Goal: Task Accomplishment & Management: Complete application form

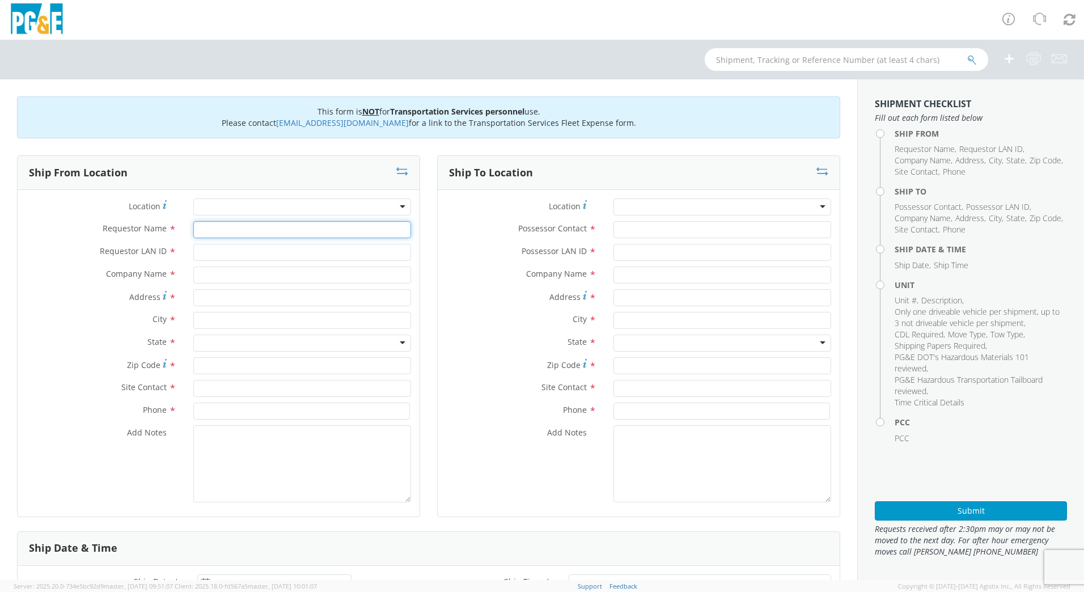
click at [266, 237] on input "Requestor Name *" at bounding box center [302, 229] width 218 height 17
type input "DFMX"
type input "[PERSON_NAME]"
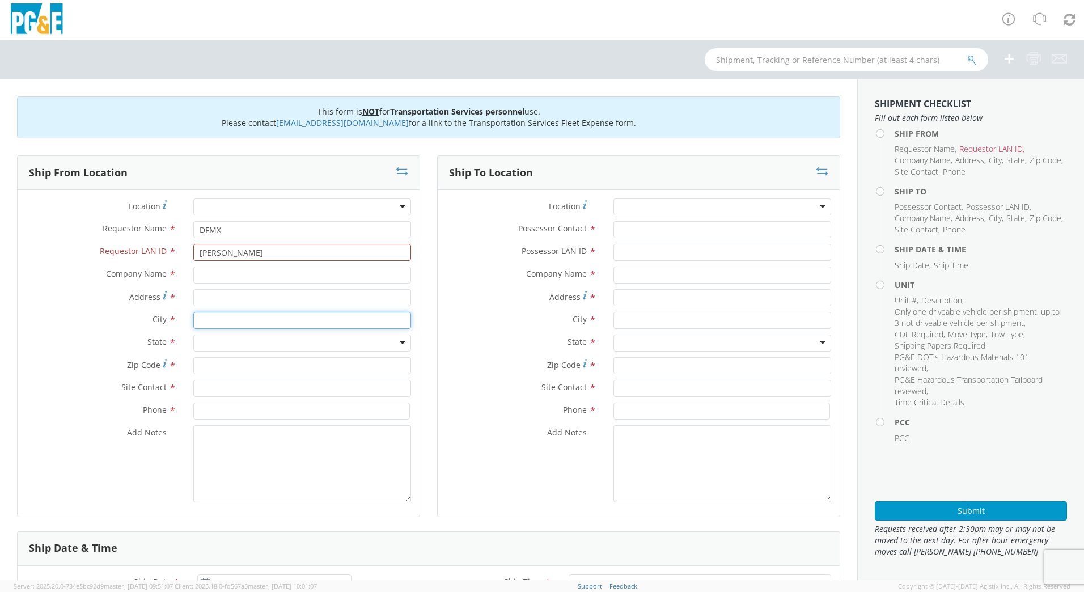
click at [221, 324] on input "text" at bounding box center [302, 320] width 218 height 17
type input "San [PERSON_NAME]"
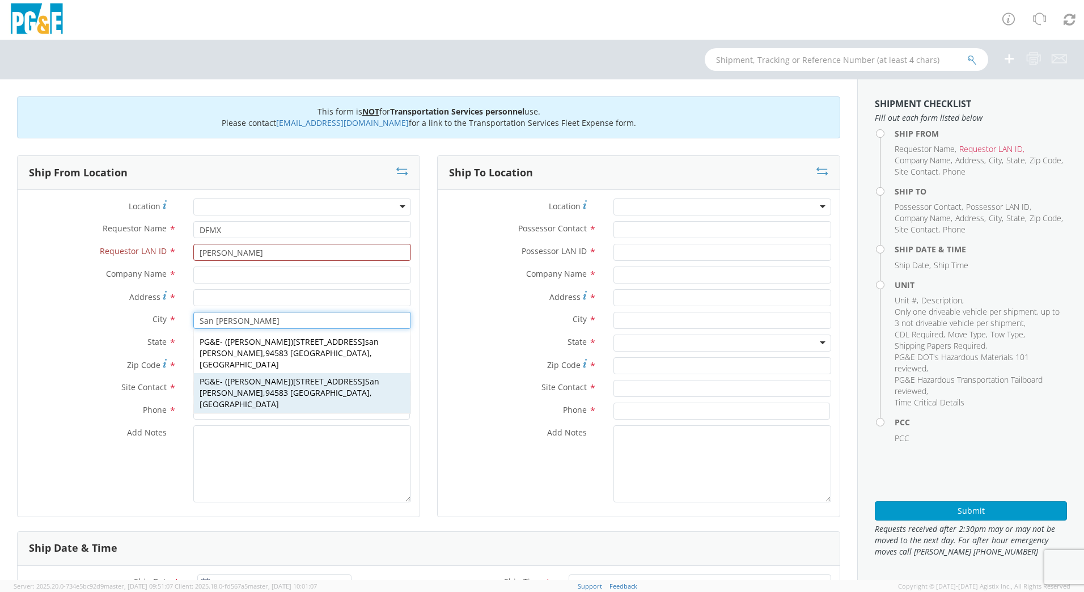
click at [255, 387] on span "94583 [GEOGRAPHIC_DATA], [GEOGRAPHIC_DATA]" at bounding box center [286, 398] width 172 height 22
type input "PG&E"
type input "[STREET_ADDRESS]"
type input "94583"
type input "[PERSON_NAME]"
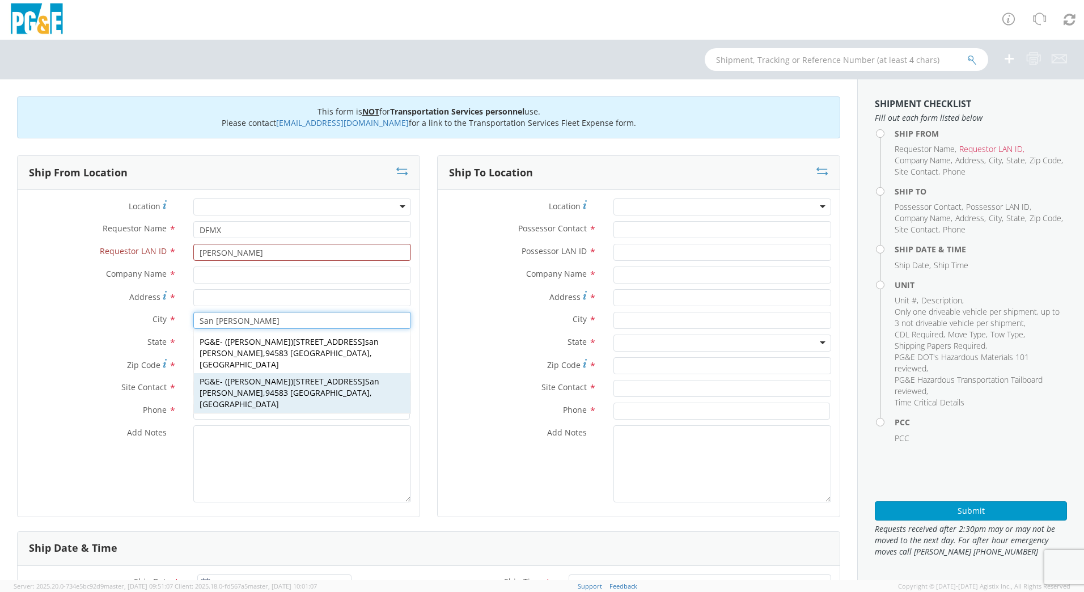
type input "[PHONE_NUMBER]"
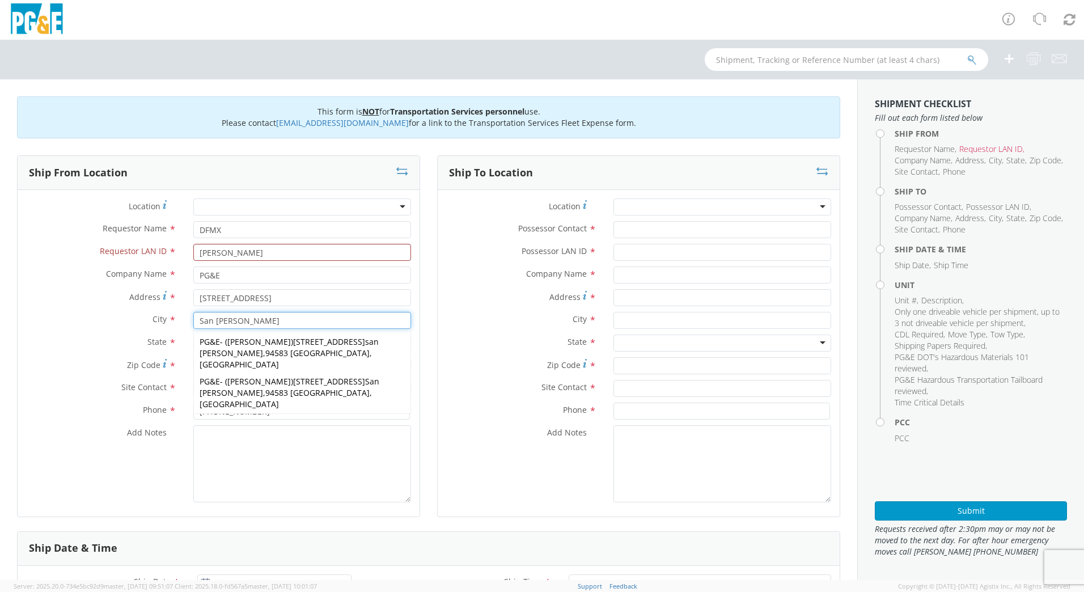
type input "San [PERSON_NAME]"
click at [343, 456] on textarea "Add Notes *" at bounding box center [302, 463] width 218 height 77
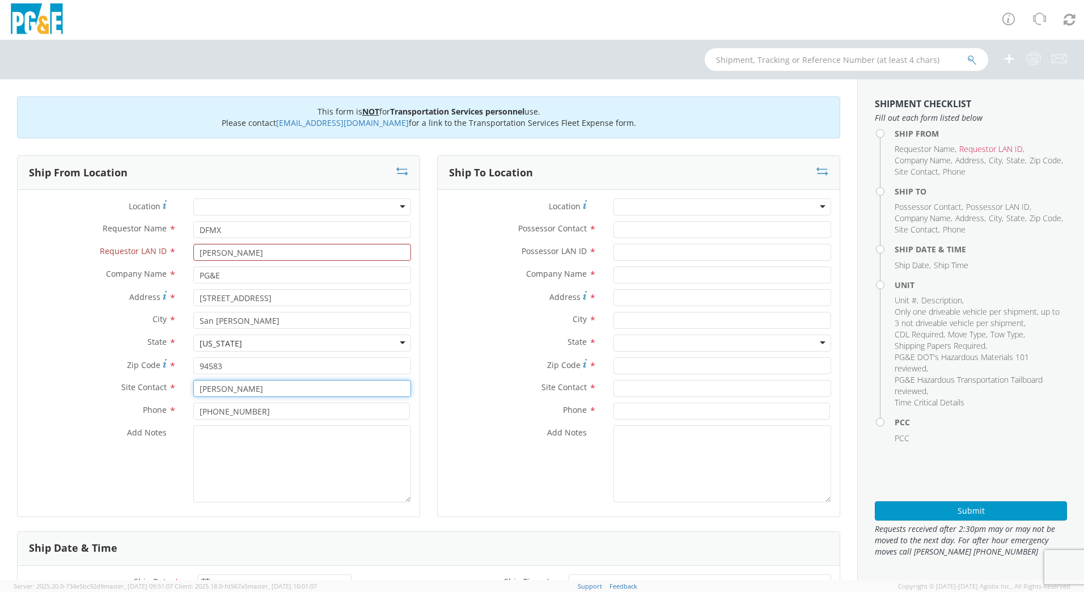
drag, startPoint x: 266, startPoint y: 389, endPoint x: 96, endPoint y: 409, distance: 170.6
click at [96, 409] on div "Location * (OBSOLETE) [PERSON_NAME] SC - GC TRAILER (OBSOLETE) [GEOGRAPHIC_DATA…" at bounding box center [219, 353] width 402 height 310
type input "[PERSON_NAME]"
drag, startPoint x: 264, startPoint y: 408, endPoint x: 122, endPoint y: 420, distance: 141.7
click at [122, 420] on div "Phone * [PHONE_NUMBER]" at bounding box center [219, 413] width 402 height 23
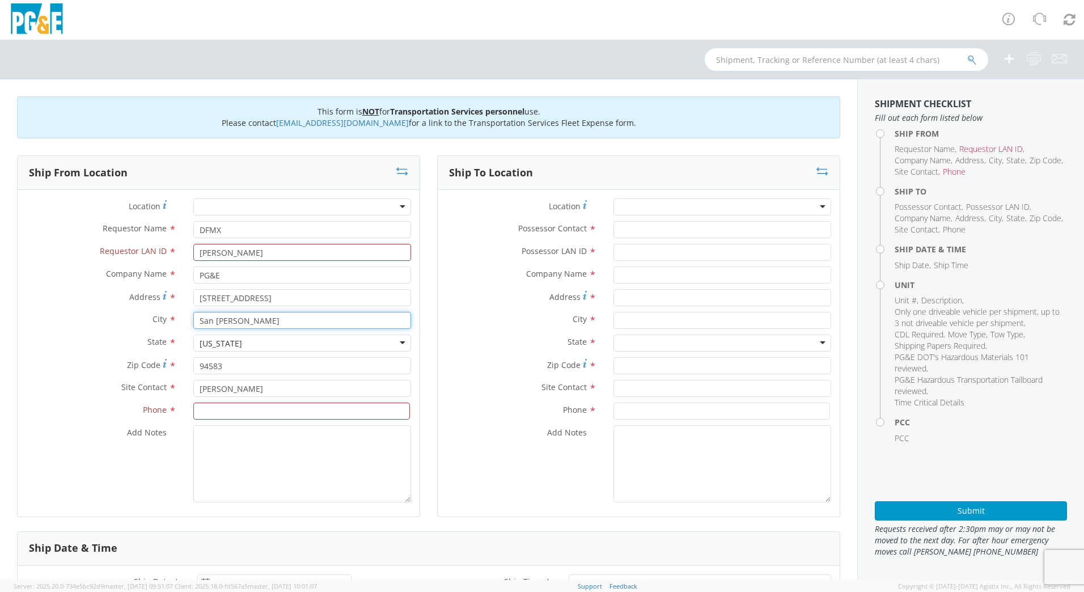
drag, startPoint x: 249, startPoint y: 325, endPoint x: -2, endPoint y: 298, distance: 253.2
click at [0, 298] on html "annexa Batch Shipping Guide Created with Sketch. calendar Created with Sketch." at bounding box center [542, 296] width 1084 height 592
type input "[GEOGRAPHIC_DATA]"
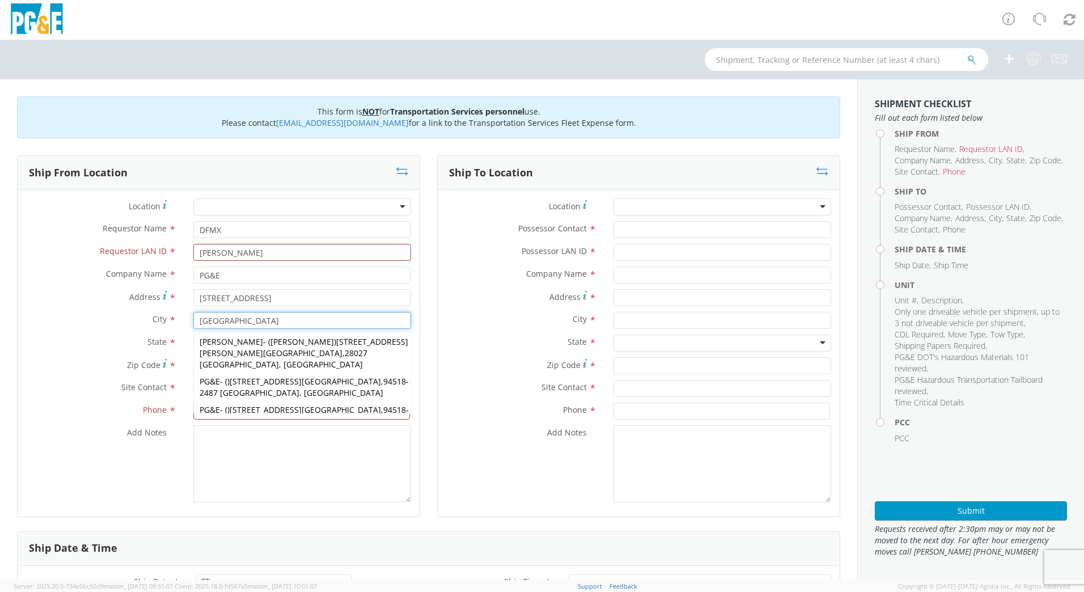
click at [323, 404] on strong "[GEOGRAPHIC_DATA]" at bounding box center [341, 409] width 79 height 11
type input "[STREET_ADDRESS]"
type input "94518-2487"
type input "[GEOGRAPHIC_DATA]"
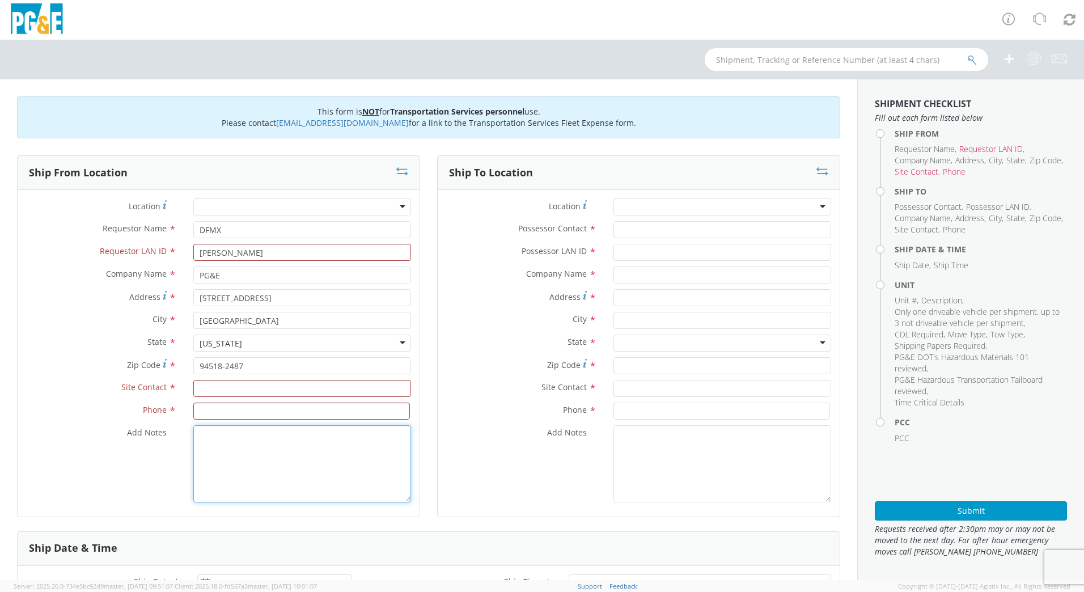
click at [289, 452] on textarea "Add Notes *" at bounding box center [302, 463] width 218 height 77
click at [237, 391] on input "text" at bounding box center [302, 388] width 218 height 17
type input "[PERSON_NAME]"
click at [249, 410] on input at bounding box center [301, 410] width 217 height 17
type input "[PHONE_NUMBER]"
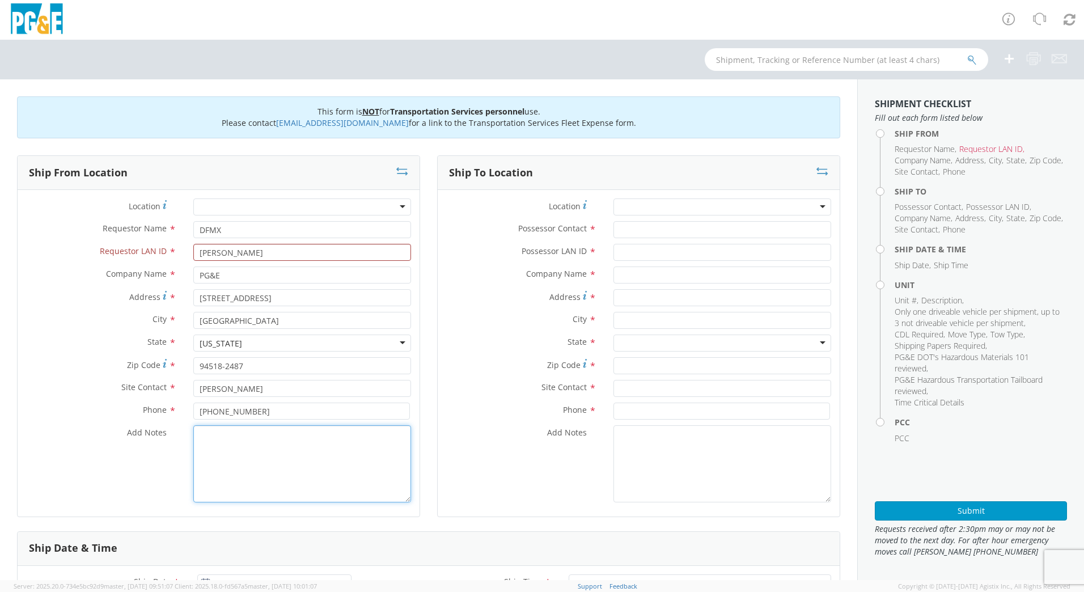
click at [252, 477] on textarea "Add Notes *" at bounding box center [302, 463] width 218 height 77
click at [653, 234] on input "Possessor Contact *" at bounding box center [722, 229] width 218 height 17
type input "N4RE"
click at [684, 253] on input "Possessor LAN ID *" at bounding box center [722, 252] width 218 height 17
type input "[PERSON_NAME]"
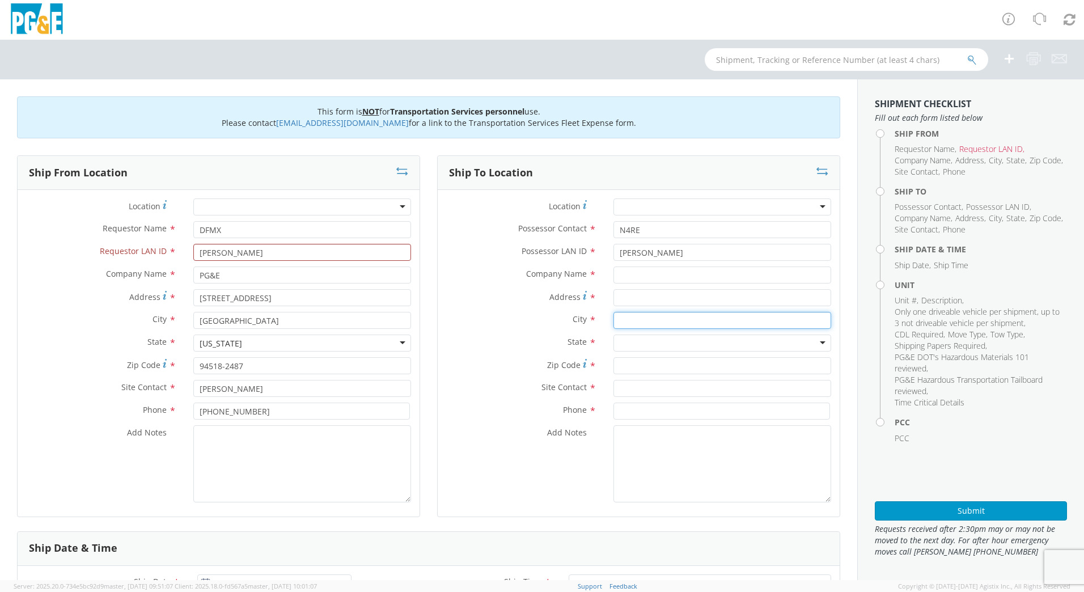
click at [673, 323] on input "text" at bounding box center [722, 320] width 218 height 17
type input "San [PERSON_NAME]"
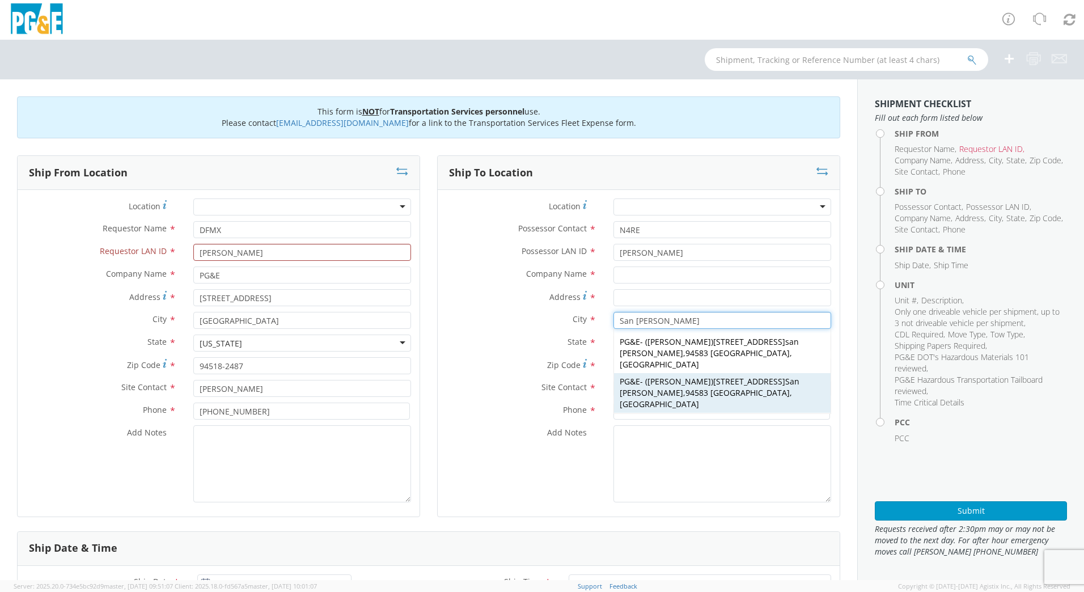
click at [700, 376] on div "PG&E - ( [PERSON_NAME] ) [STREET_ADDRESS][PERSON_NAME]" at bounding box center [722, 393] width 217 height 40
type input "PG&E"
type input "[STREET_ADDRESS]"
type input "94583"
type input "[PERSON_NAME]"
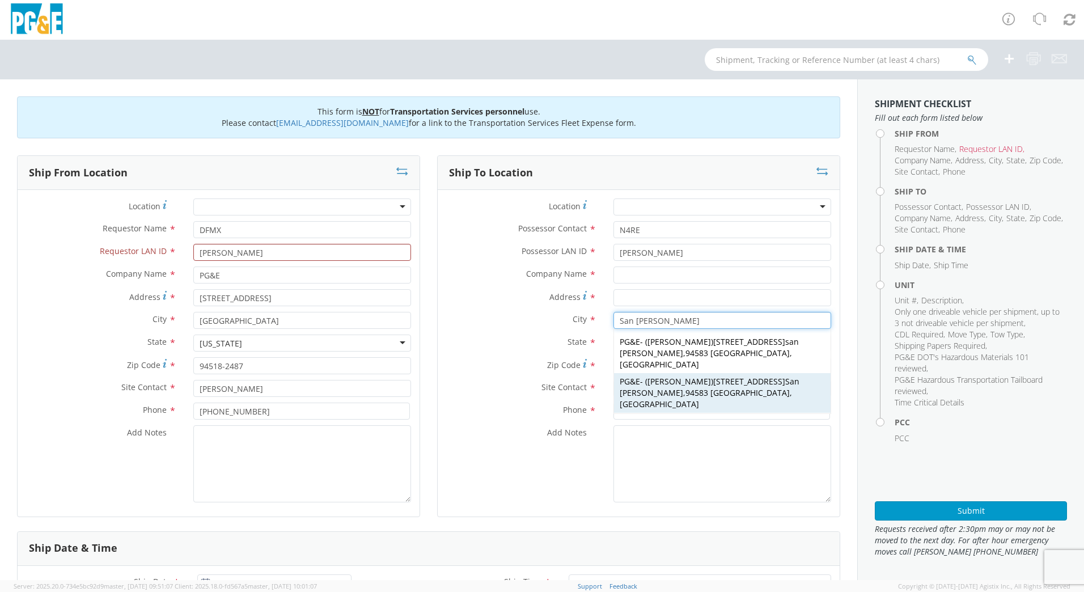
type input "[PHONE_NUMBER]"
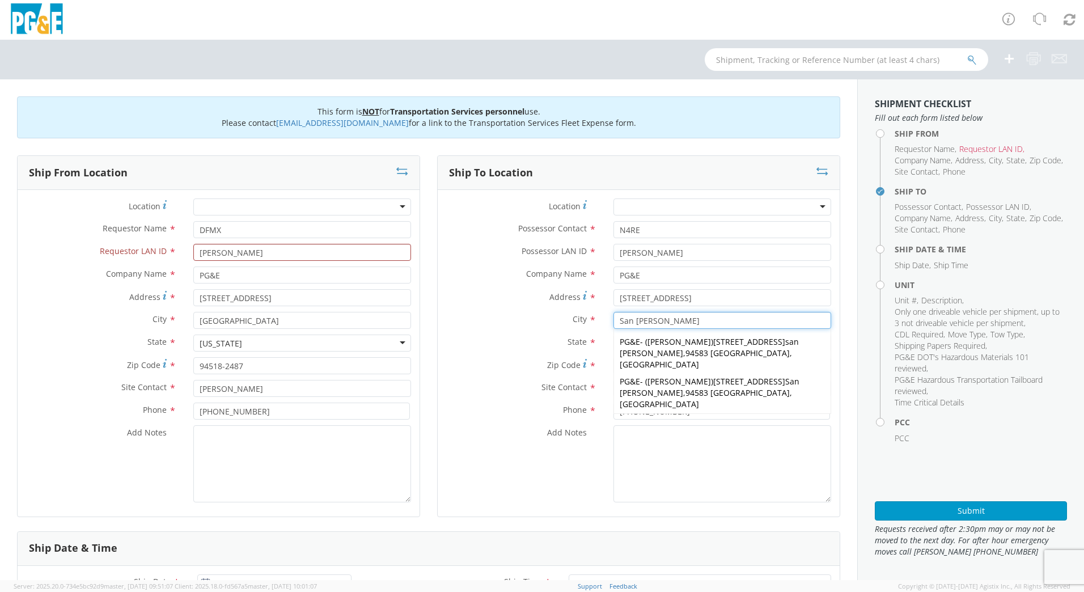
type input "San [PERSON_NAME]"
click at [642, 449] on textarea "Add Notes *" at bounding box center [722, 463] width 218 height 77
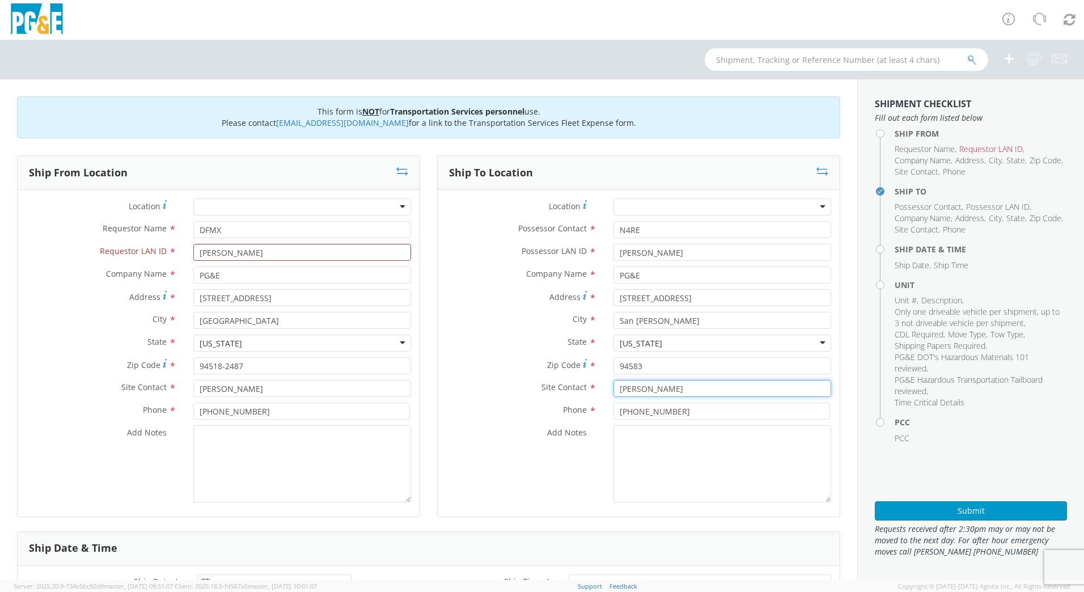
drag, startPoint x: 685, startPoint y: 385, endPoint x: 362, endPoint y: 365, distance: 323.7
click at [362, 365] on div "Ship From Location Location * (OBSOLETE) [GEOGRAPHIC_DATA] SC - GC TRAILER (OBS…" at bounding box center [429, 343] width 840 height 376
type input "M"
type input "[PERSON_NAME]"
drag, startPoint x: 599, startPoint y: 404, endPoint x: 276, endPoint y: 375, distance: 325.0
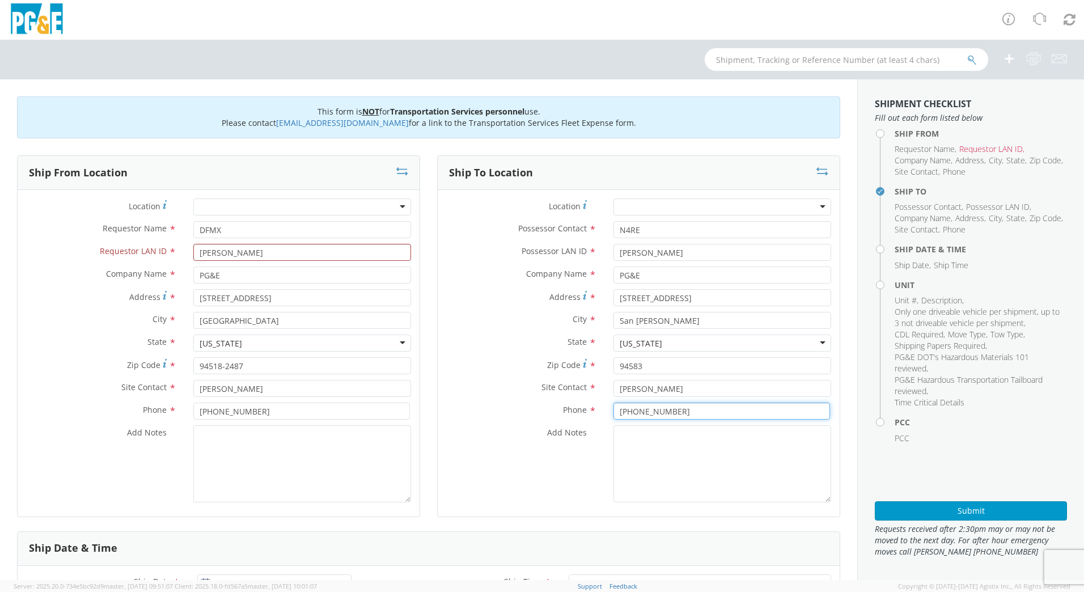
click at [276, 375] on div "Ship From Location Location * (OBSOLETE) [GEOGRAPHIC_DATA] SC - GC TRAILER (OBS…" at bounding box center [429, 343] width 840 height 376
type input "[PHONE_NUMBER]"
drag, startPoint x: 847, startPoint y: 145, endPoint x: 841, endPoint y: 181, distance: 36.9
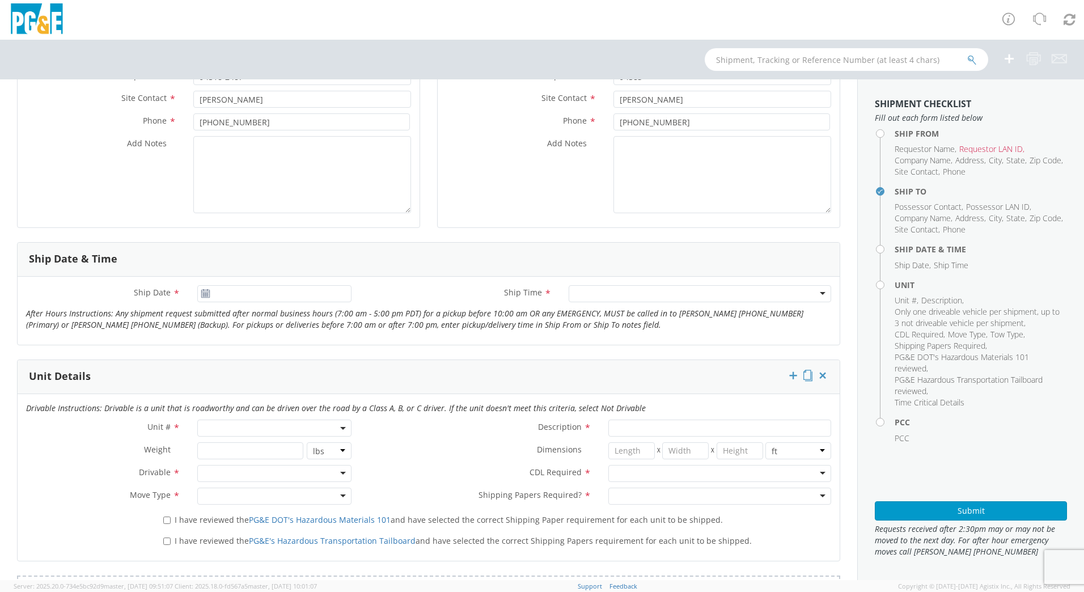
scroll to position [308, 0]
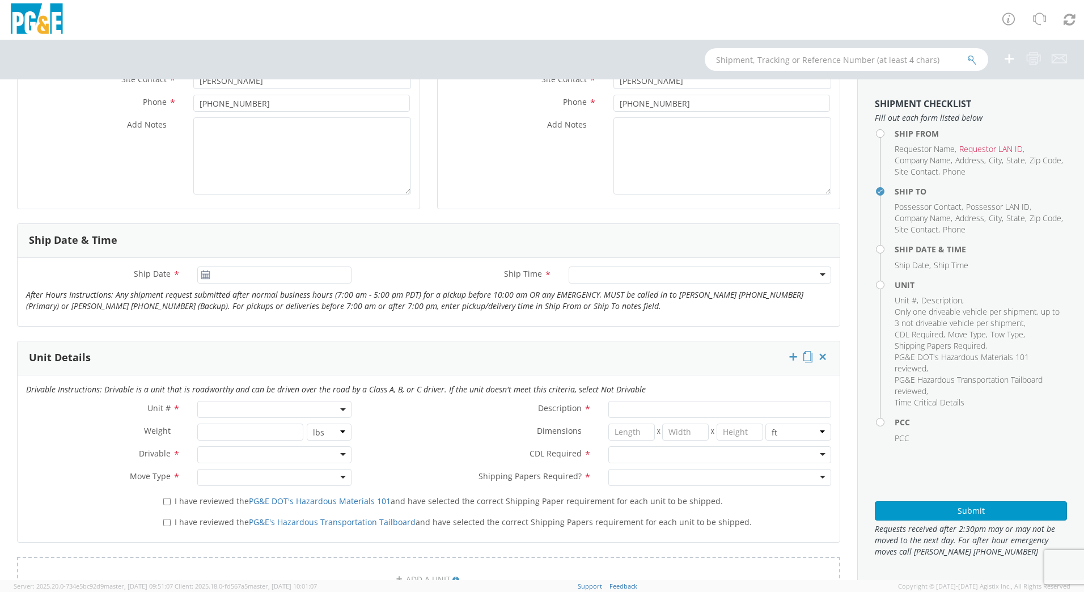
click at [201, 275] on icon at bounding box center [206, 274] width 10 height 9
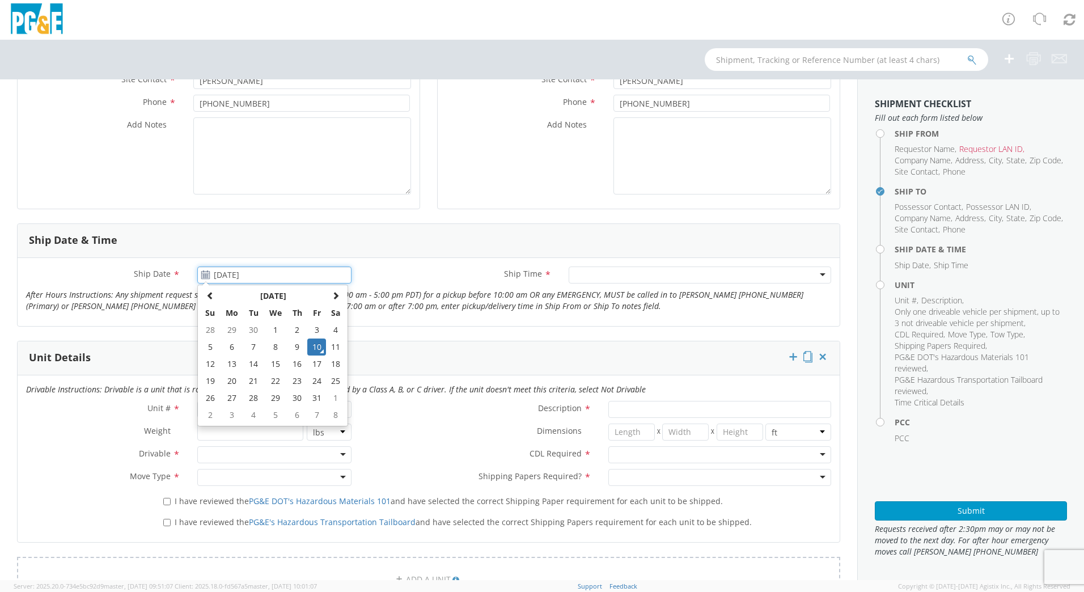
click at [219, 272] on input "[DATE]" at bounding box center [274, 274] width 154 height 17
click at [231, 365] on td "13" at bounding box center [232, 363] width 24 height 17
type input "[DATE]"
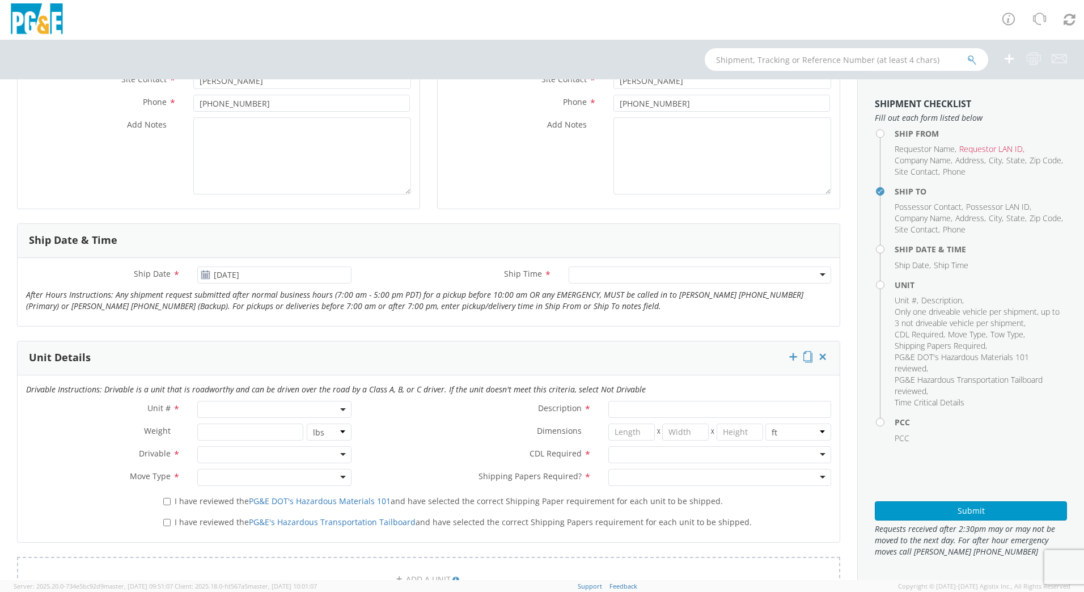
click at [815, 276] on div at bounding box center [700, 274] width 262 height 17
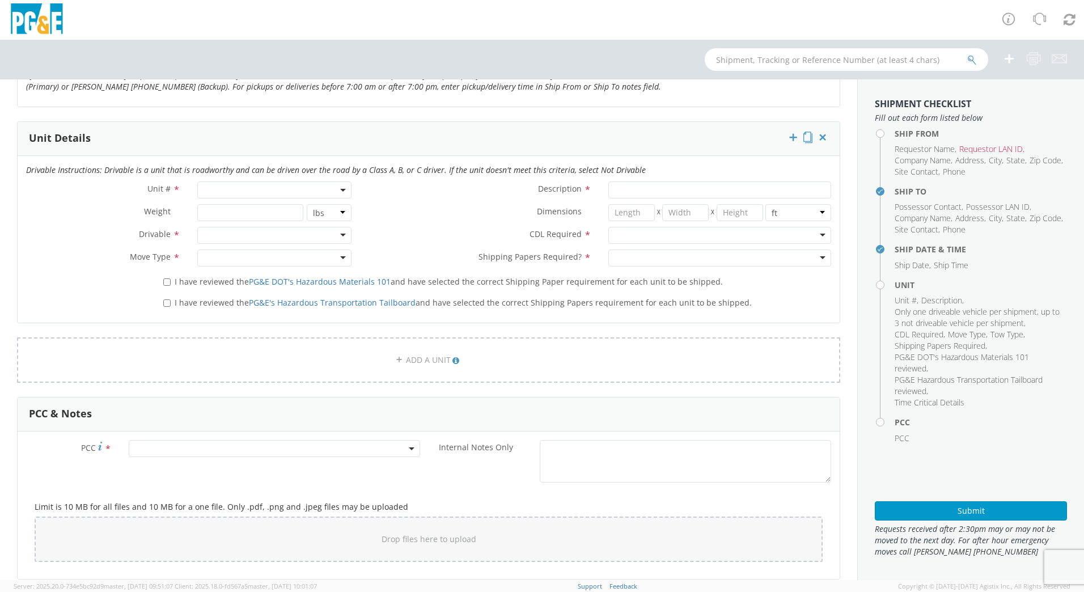
scroll to position [543, 0]
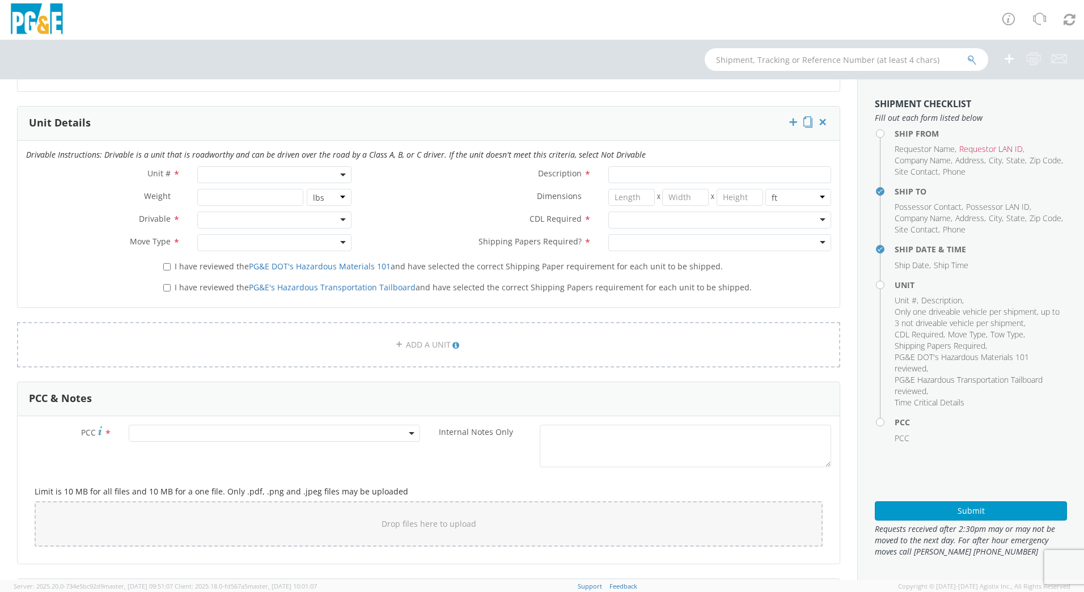
click at [293, 175] on span at bounding box center [274, 174] width 154 height 17
click at [288, 190] on input "search" at bounding box center [273, 193] width 147 height 17
type input "B30259"
type input "SUV; MID 4X4"
type input "6160"
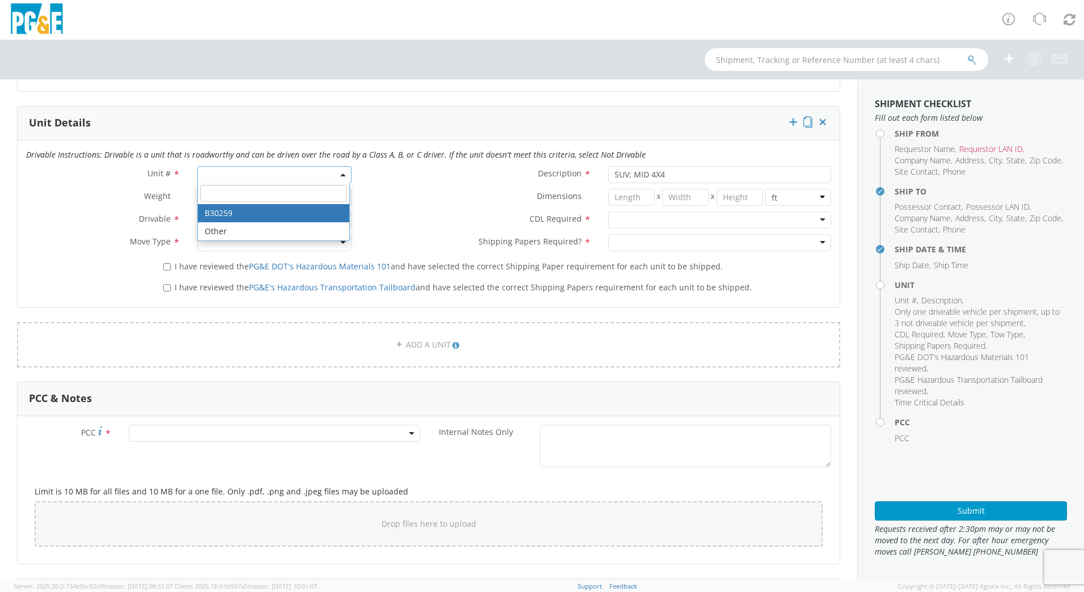
select select "B30259"
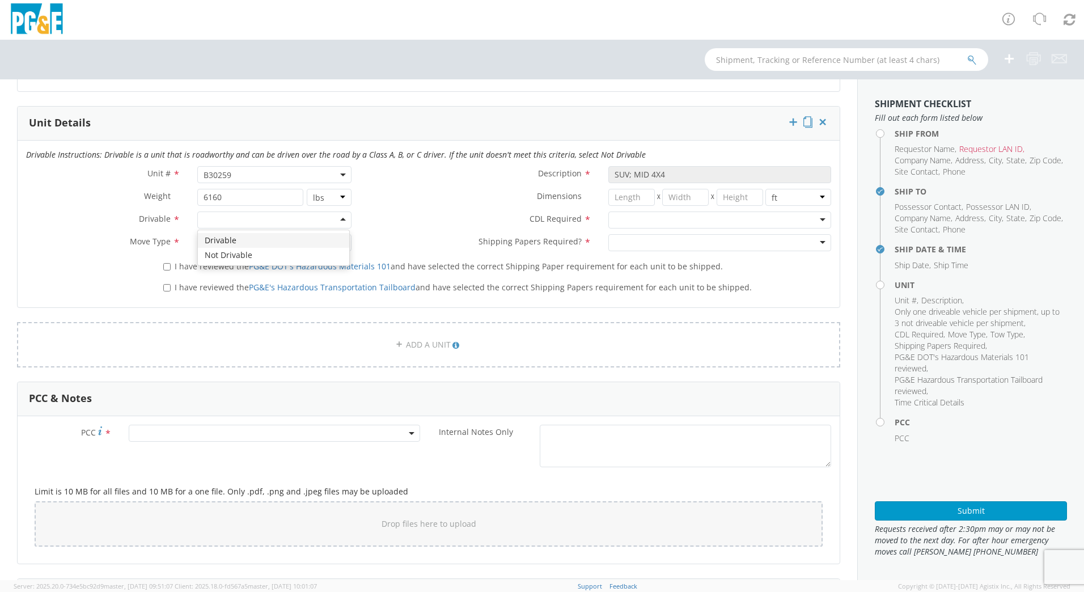
click at [343, 222] on div at bounding box center [274, 219] width 154 height 17
click at [337, 218] on div "Not Drivable" at bounding box center [274, 219] width 154 height 17
click at [337, 241] on div at bounding box center [274, 242] width 154 height 17
click at [164, 268] on input "I have reviewed the PG&E DOT's Hazardous Materials 101 and have selected the co…" at bounding box center [166, 266] width 7 height 7
checkbox input "true"
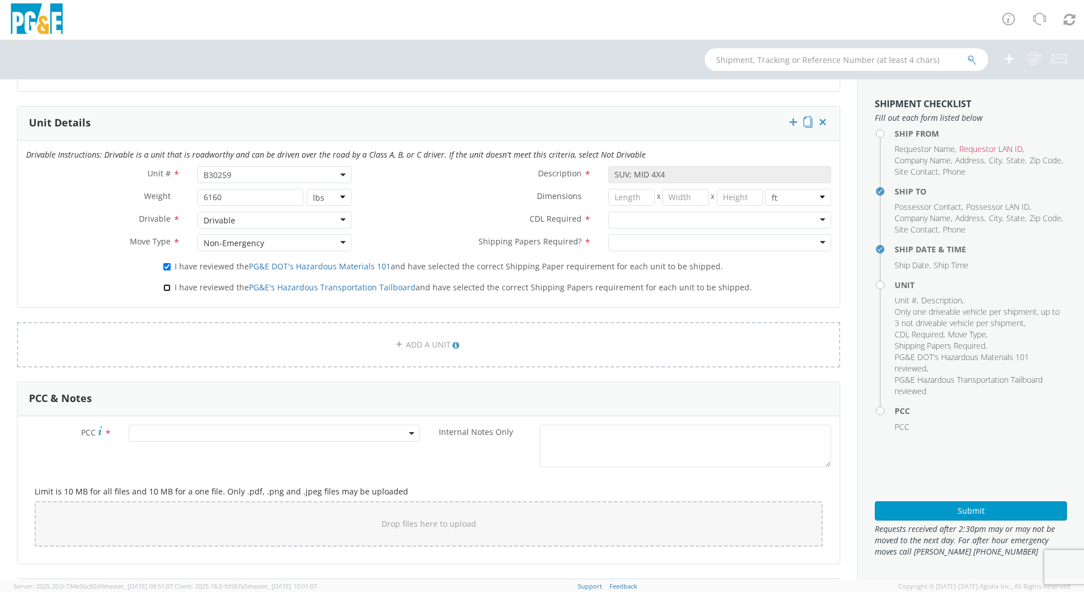
click at [163, 287] on input "I have reviewed the PG&E's Hazardous Transportation Tailboard and have selected…" at bounding box center [166, 287] width 7 height 7
checkbox input "true"
click at [810, 220] on div at bounding box center [719, 219] width 223 height 17
click at [811, 240] on div at bounding box center [719, 242] width 223 height 17
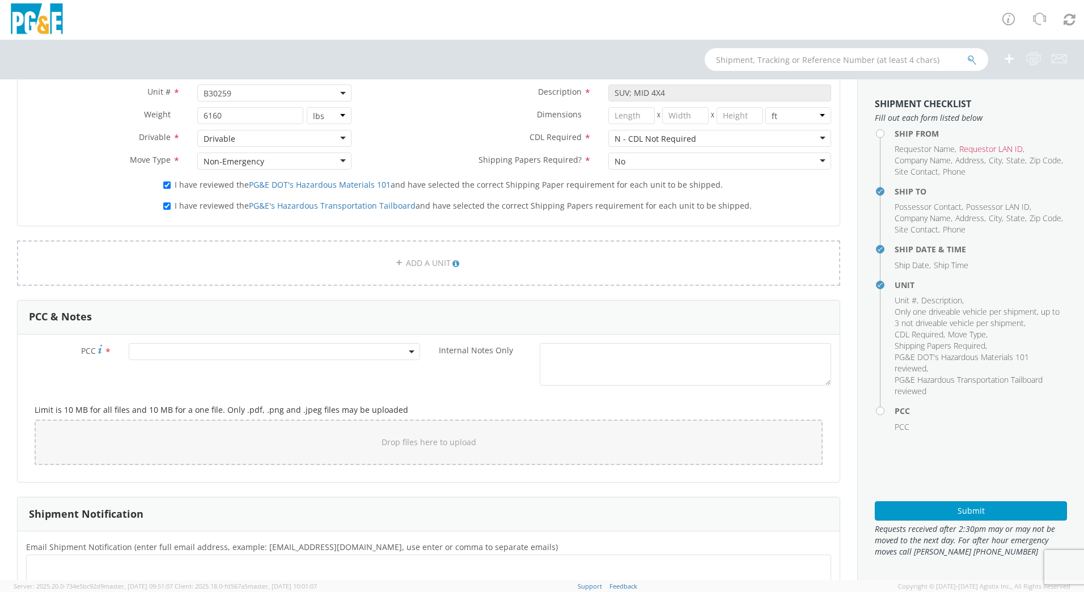
scroll to position [630, 0]
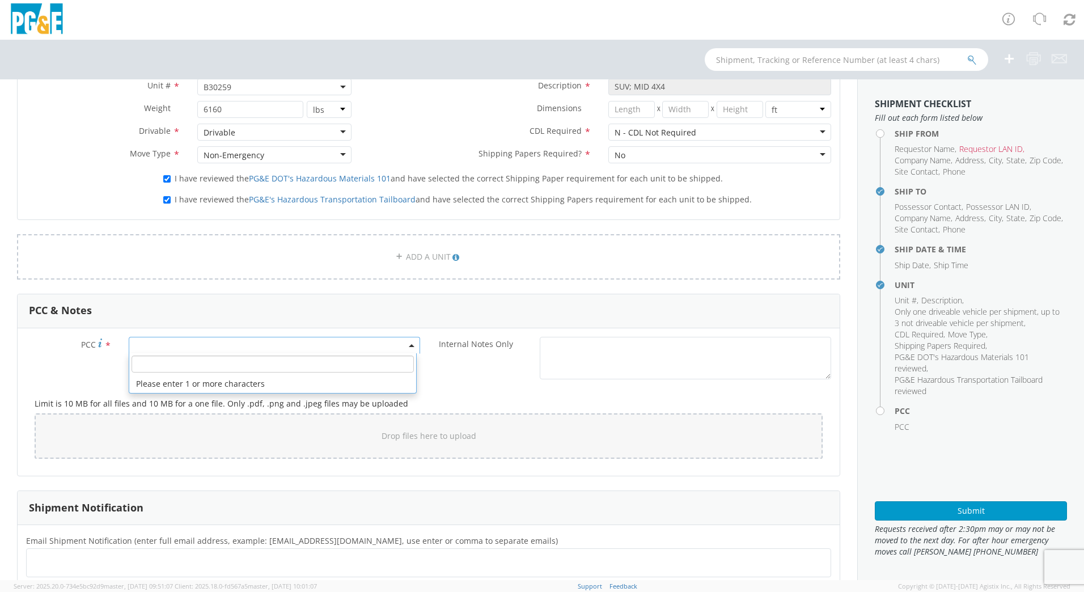
click at [207, 345] on span at bounding box center [274, 345] width 291 height 17
click at [203, 368] on input "number" at bounding box center [273, 363] width 282 height 17
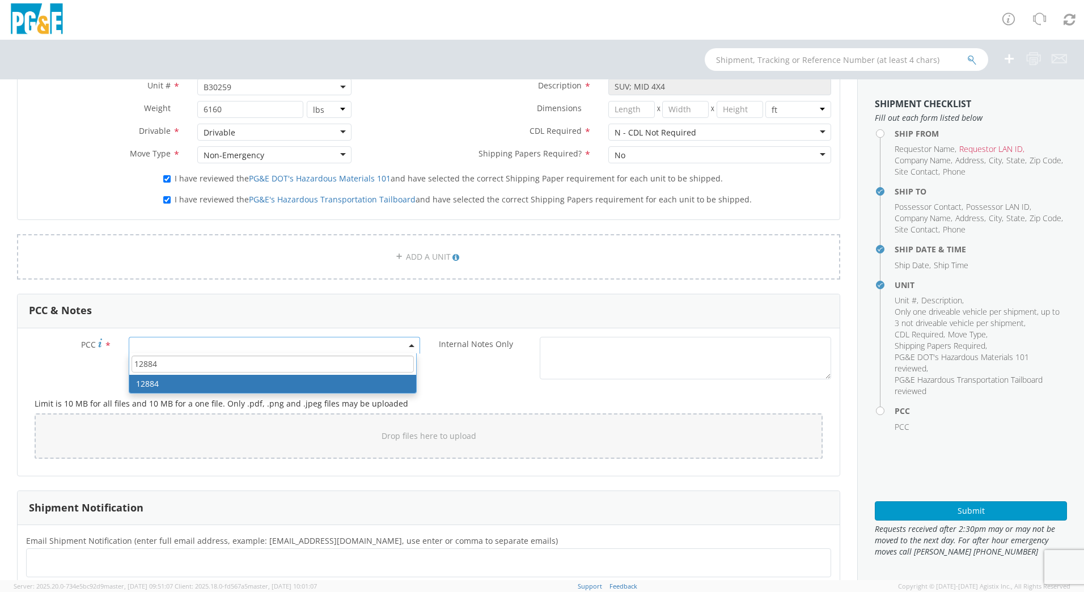
type input "12884"
select select "12884"
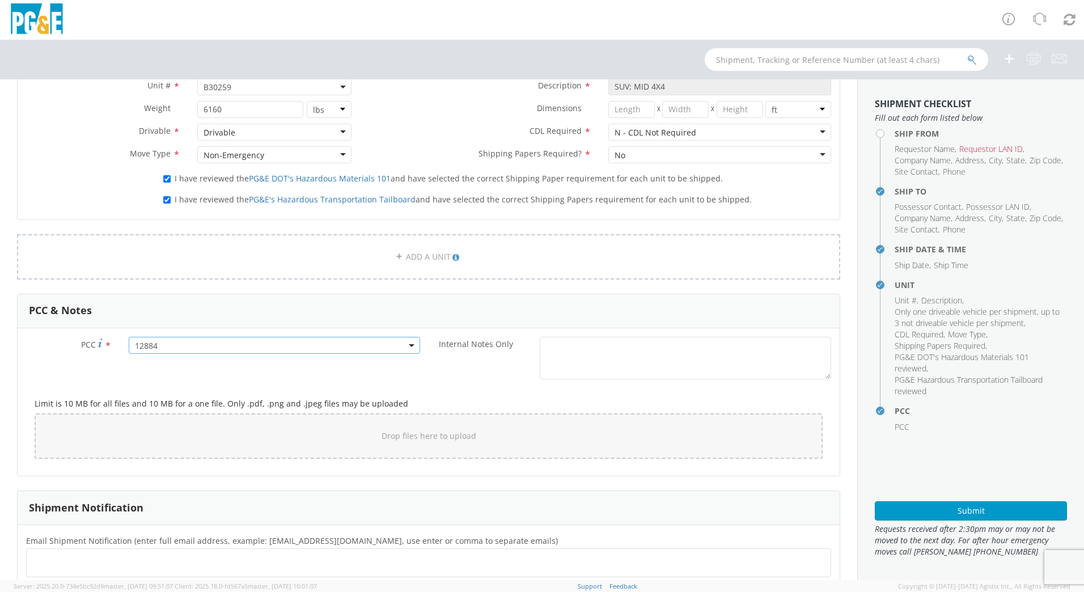
scroll to position [768, 0]
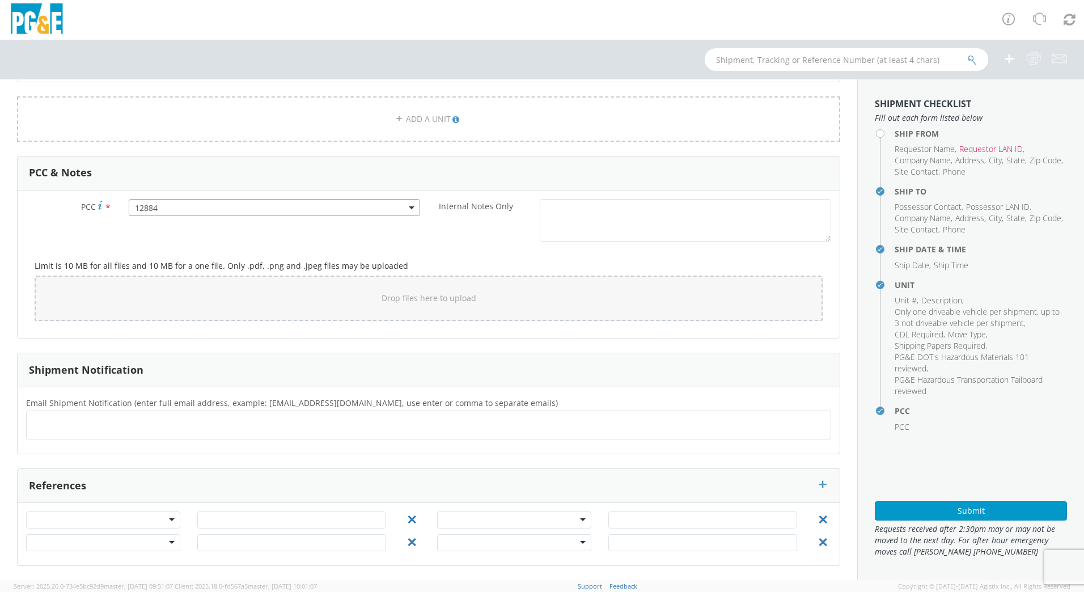
click at [46, 419] on ul at bounding box center [428, 425] width 795 height 19
drag, startPoint x: 46, startPoint y: 419, endPoint x: 48, endPoint y: 426, distance: 7.0
drag, startPoint x: 48, startPoint y: 426, endPoint x: 46, endPoint y: 431, distance: 5.8
click at [46, 431] on ul at bounding box center [428, 425] width 795 height 19
click at [47, 421] on ul at bounding box center [428, 425] width 795 height 19
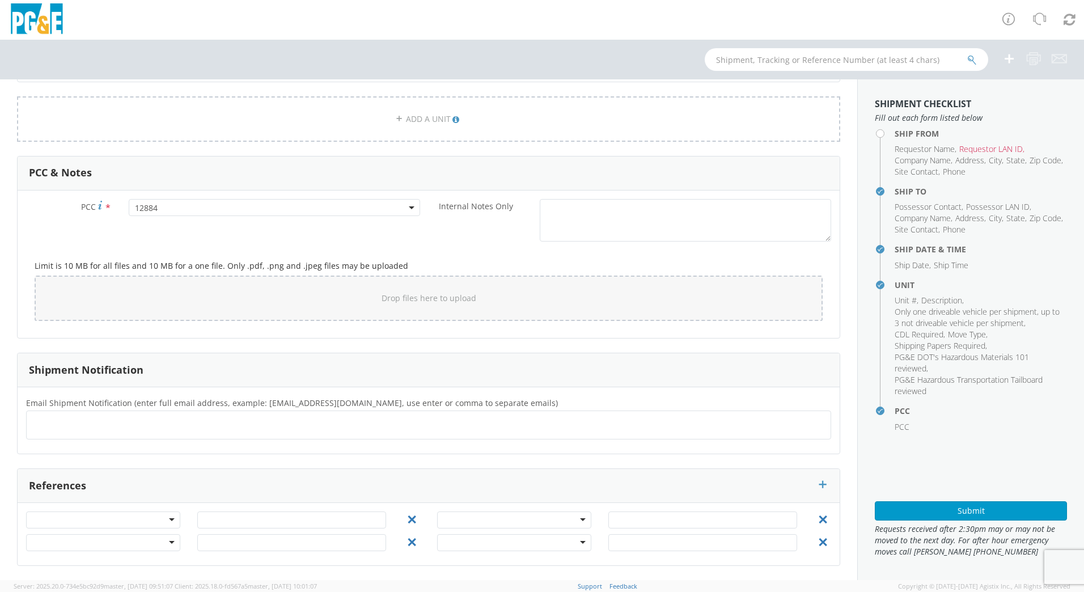
drag, startPoint x: 54, startPoint y: 425, endPoint x: 379, endPoint y: 423, distance: 324.8
click at [379, 423] on ul at bounding box center [428, 425] width 795 height 19
paste input "[EMAIL_ADDRESS][DOMAIN_NAME], [EMAIL_ADDRESS][DOMAIN_NAME], [EMAIL_ADDRESS][DOM…"
type input "[EMAIL_ADDRESS][DOMAIN_NAME], [EMAIL_ADDRESS][DOMAIN_NAME], [EMAIL_ADDRESS][DOM…"
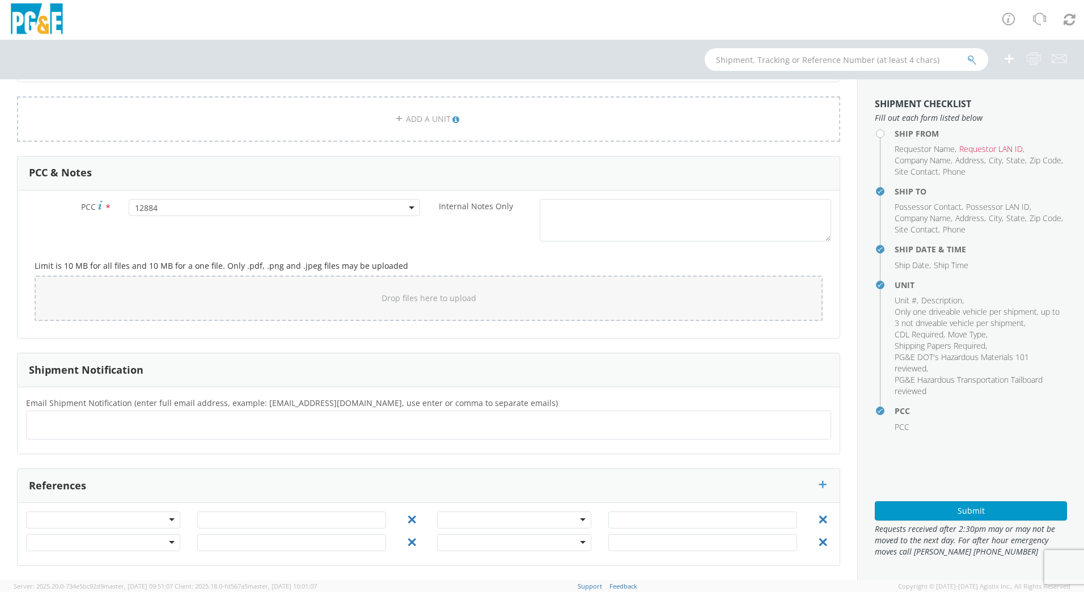
scroll to position [0, 0]
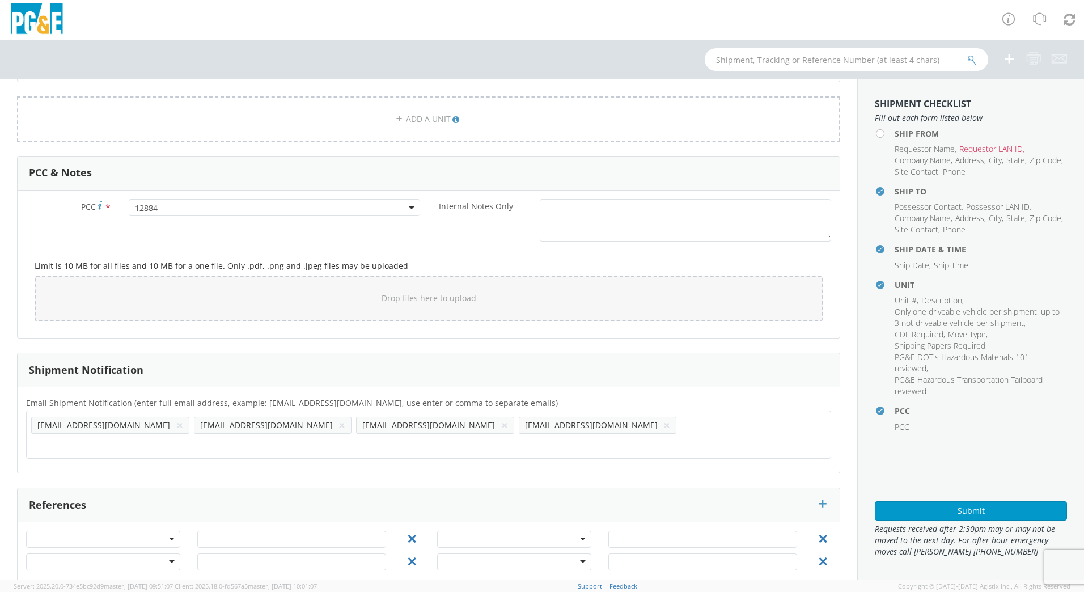
drag, startPoint x: 357, startPoint y: 425, endPoint x: 575, endPoint y: 418, distance: 217.8
click at [290, 436] on input "text" at bounding box center [160, 444] width 259 height 16
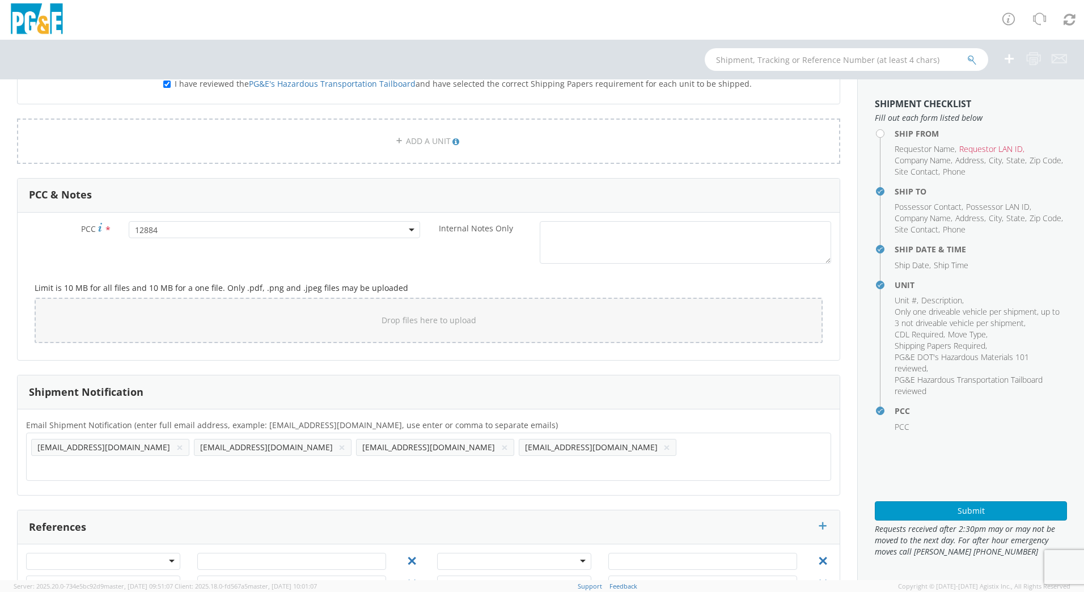
scroll to position [769, 0]
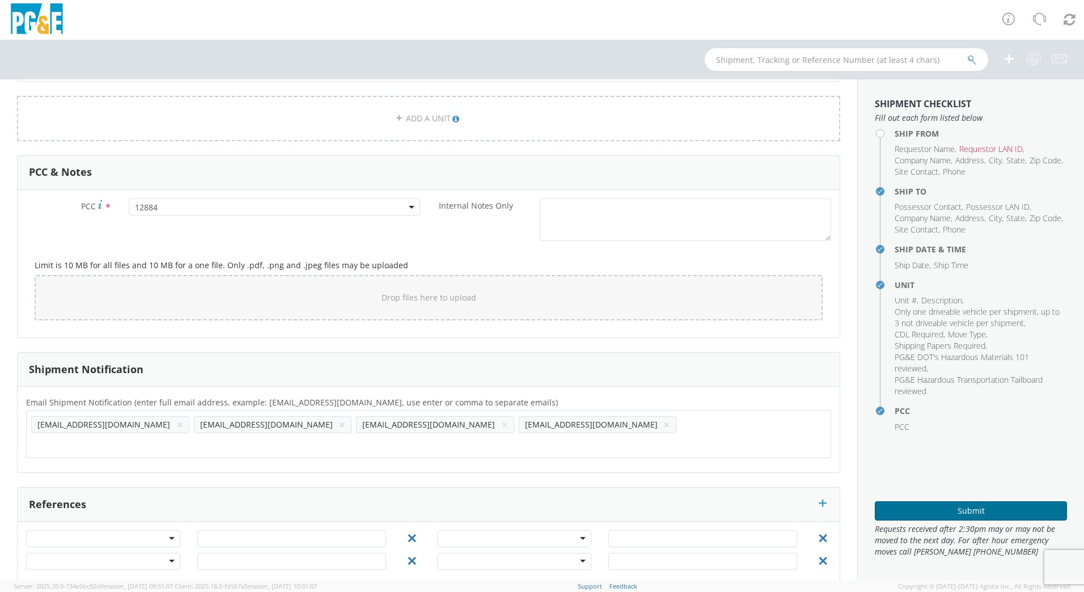
click at [914, 515] on button "Submit" at bounding box center [971, 510] width 192 height 19
click at [970, 506] on button "Submit" at bounding box center [971, 510] width 192 height 19
click at [971, 507] on button "Submit" at bounding box center [971, 510] width 192 height 19
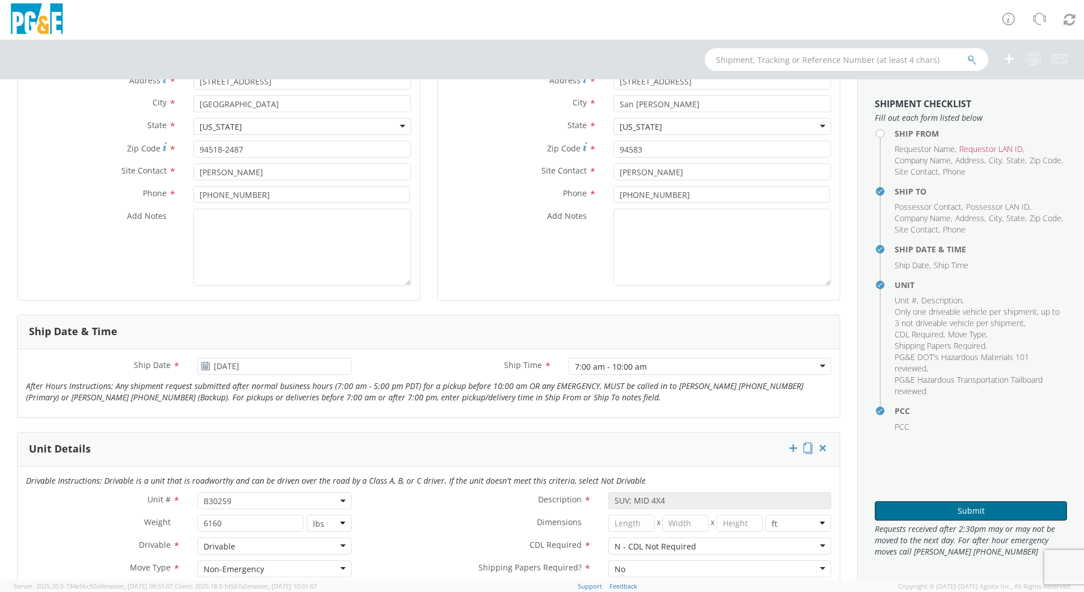
scroll to position [50, 0]
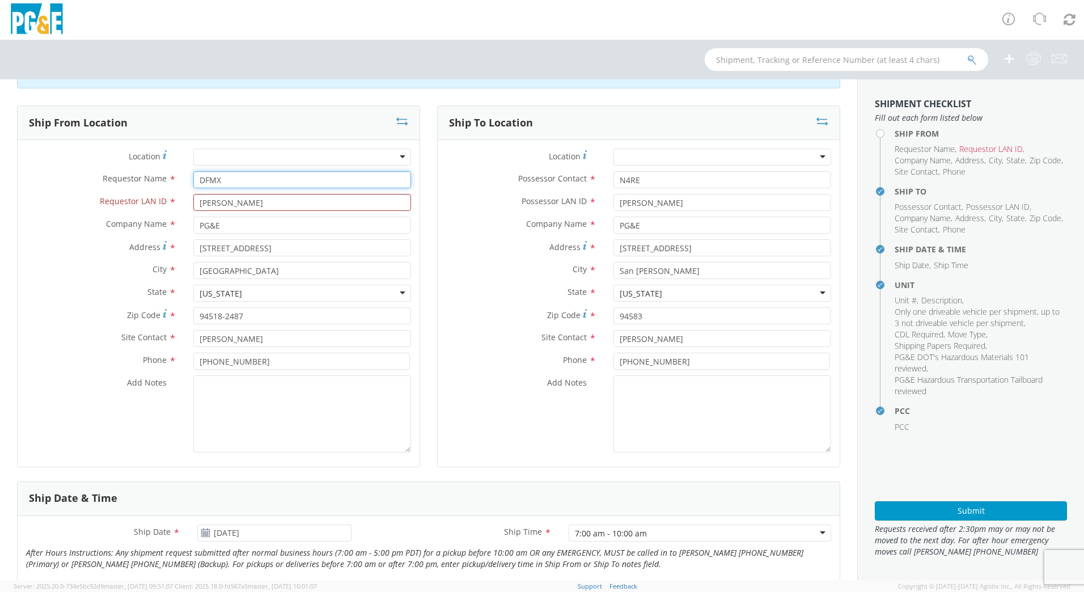
drag, startPoint x: 244, startPoint y: 179, endPoint x: 105, endPoint y: 135, distance: 145.6
click at [142, 193] on div "Requestor Name * DFMX" at bounding box center [219, 182] width 402 height 23
type input "[PERSON_NAME]"
drag, startPoint x: 249, startPoint y: 200, endPoint x: 184, endPoint y: 168, distance: 73.3
click at [138, 188] on div "Location * (OBSOLETE) [PERSON_NAME] SC - GC TRAILER (OBSOLETE) [GEOGRAPHIC_DATA…" at bounding box center [219, 304] width 402 height 310
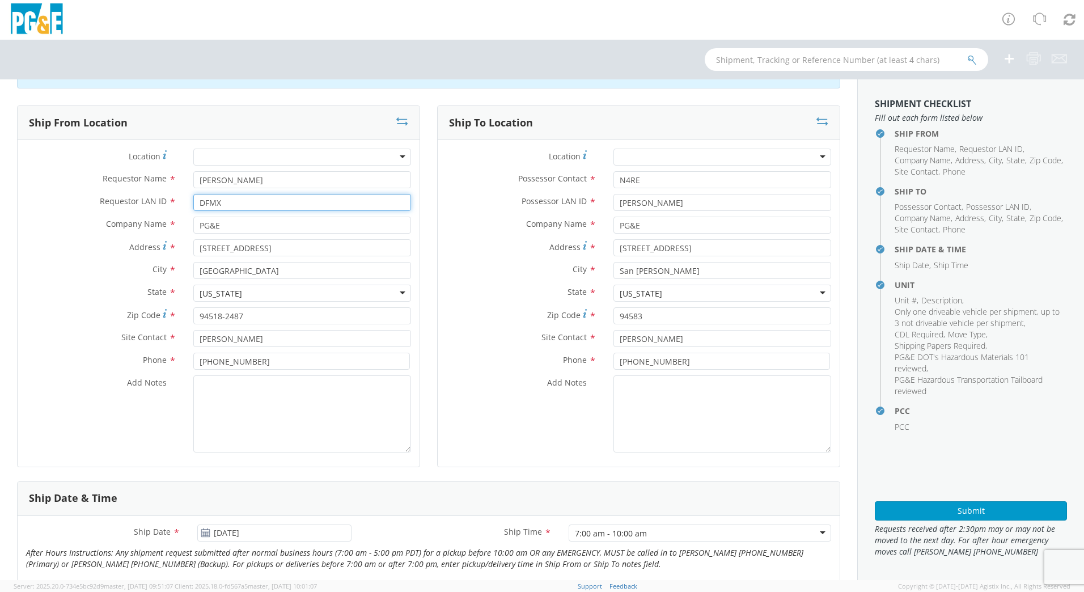
type input "DFMX"
click at [949, 500] on div "Submit" at bounding box center [971, 507] width 192 height 28
click at [951, 503] on button "Submit" at bounding box center [971, 510] width 192 height 19
